Goal: Task Accomplishment & Management: Complete application form

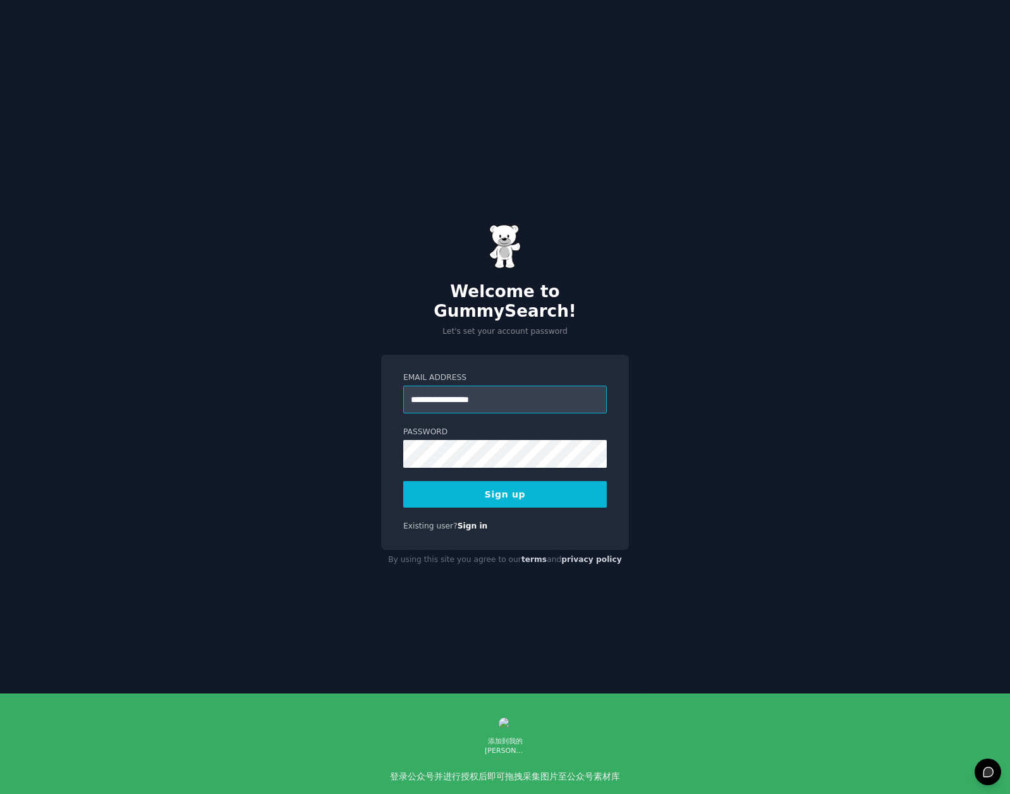
type input "**********"
click at [0, 793] on com-1password-button at bounding box center [0, 794] width 0 height 0
click at [506, 481] on button "Sign up" at bounding box center [505, 494] width 204 height 27
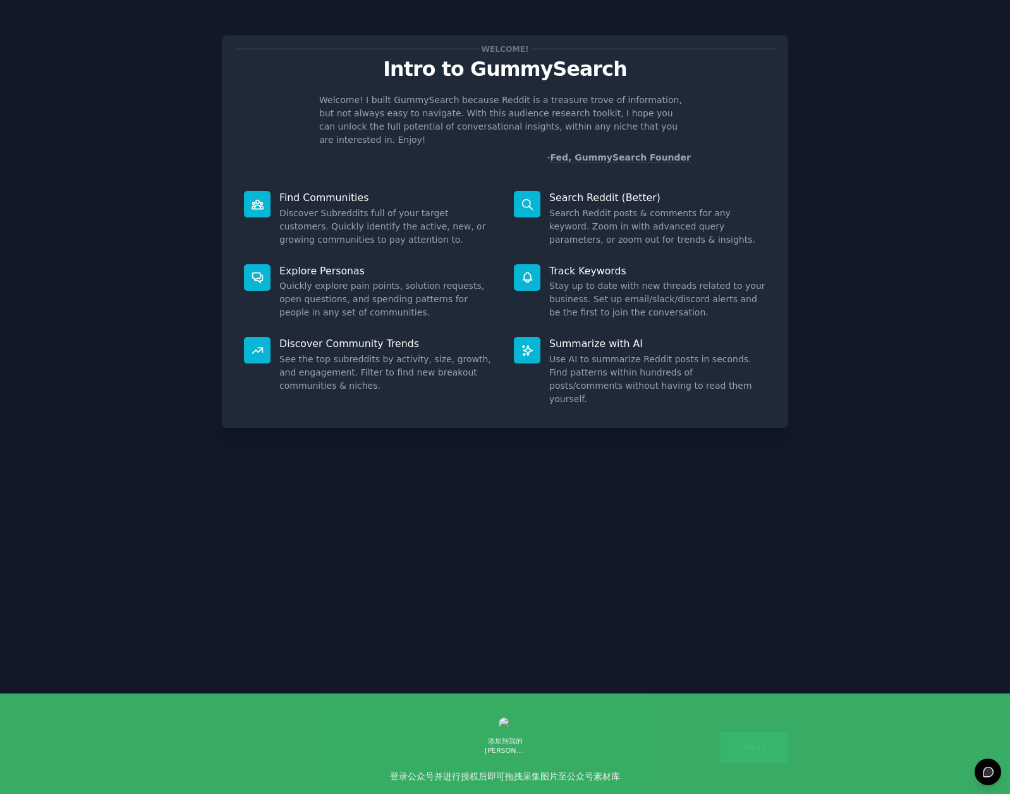
click at [752, 748] on button "Next" at bounding box center [755, 747] width 68 height 31
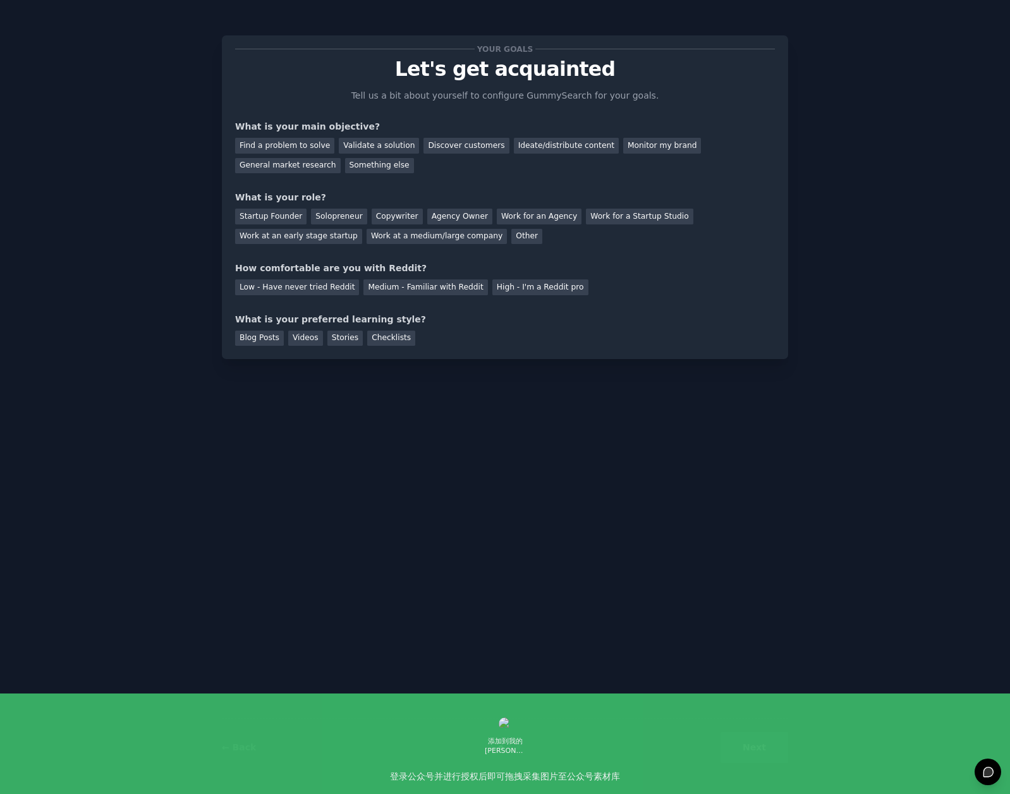
click at [762, 747] on div "Next" at bounding box center [693, 747] width 189 height 31
click at [313, 145] on div "Find a problem to solve" at bounding box center [284, 146] width 99 height 16
click at [262, 217] on div "Startup Founder" at bounding box center [270, 217] width 71 height 16
click at [321, 290] on div "Low - Have never tried Reddit" at bounding box center [297, 287] width 124 height 16
click at [271, 341] on div "Blog Posts" at bounding box center [259, 339] width 49 height 16
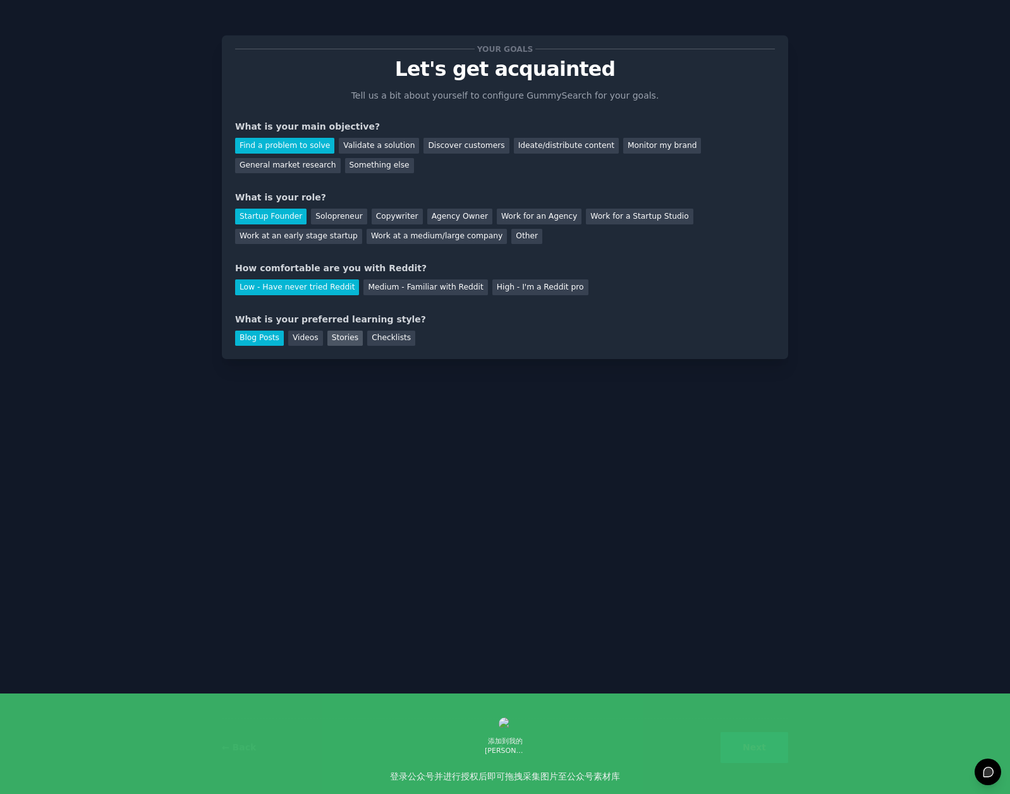
click at [340, 341] on div "Stories" at bounding box center [345, 339] width 35 height 16
click at [271, 336] on div "Blog Posts" at bounding box center [259, 339] width 49 height 16
click at [746, 740] on button "Next" at bounding box center [755, 747] width 68 height 31
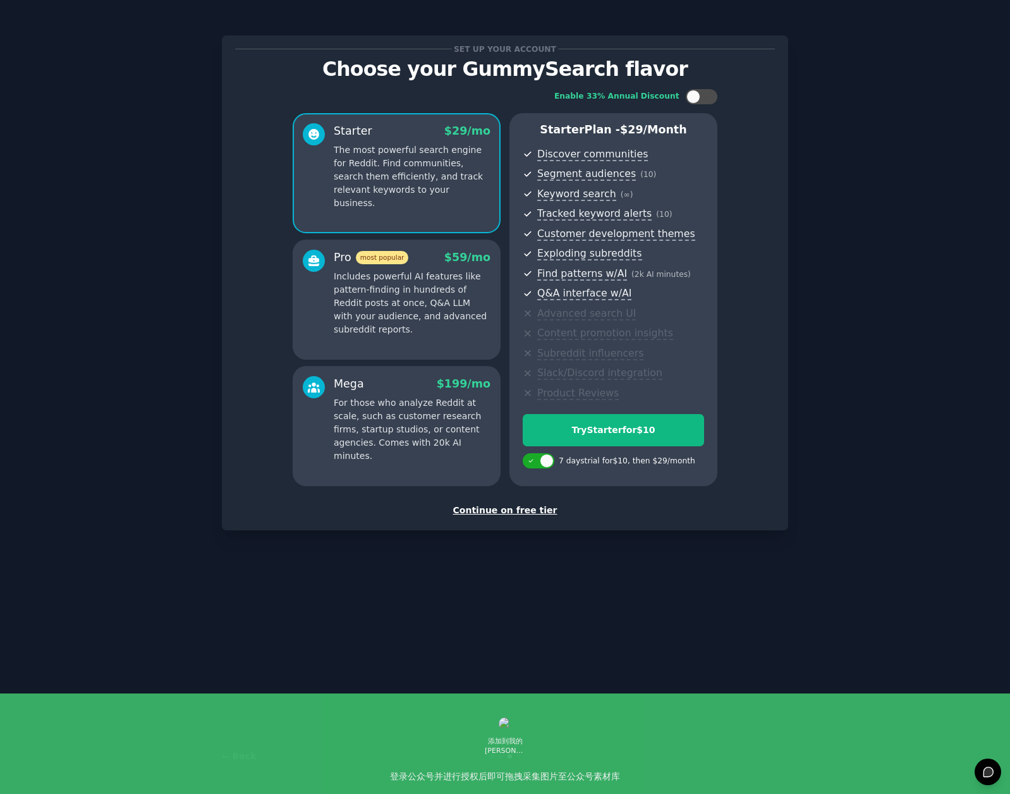
click at [450, 662] on div "Set up your account Choose your GummySearch flavor Enable 33% Annual Discount S…" at bounding box center [505, 397] width 567 height 759
click at [510, 507] on div "Continue on free tier" at bounding box center [505, 510] width 540 height 13
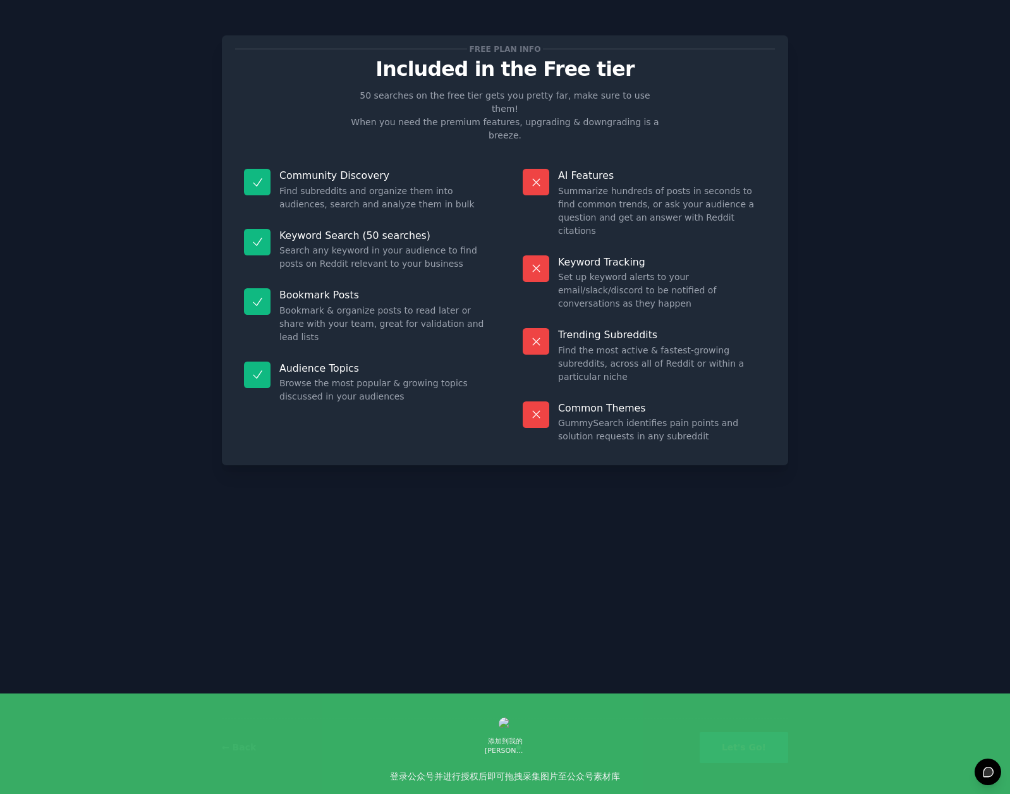
click at [730, 735] on button "Let's Go!" at bounding box center [744, 747] width 89 height 31
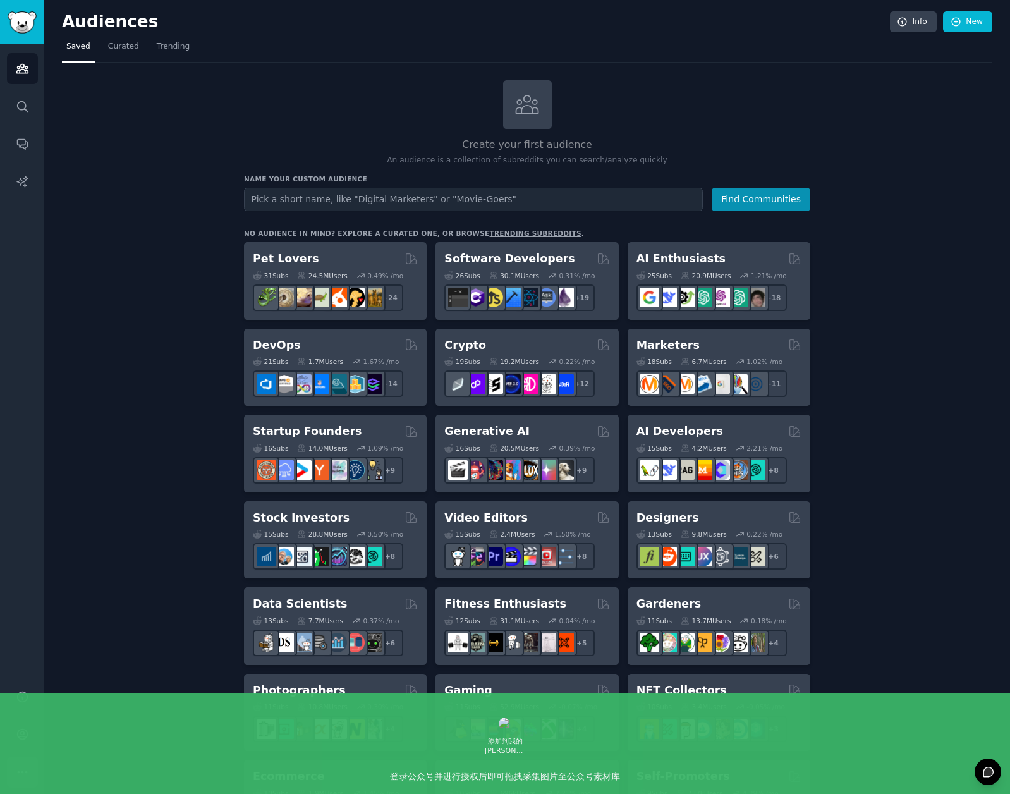
click at [16, 771] on icon "Sidebar" at bounding box center [22, 772] width 13 height 13
click at [16, 737] on icon "Sidebar" at bounding box center [22, 734] width 13 height 13
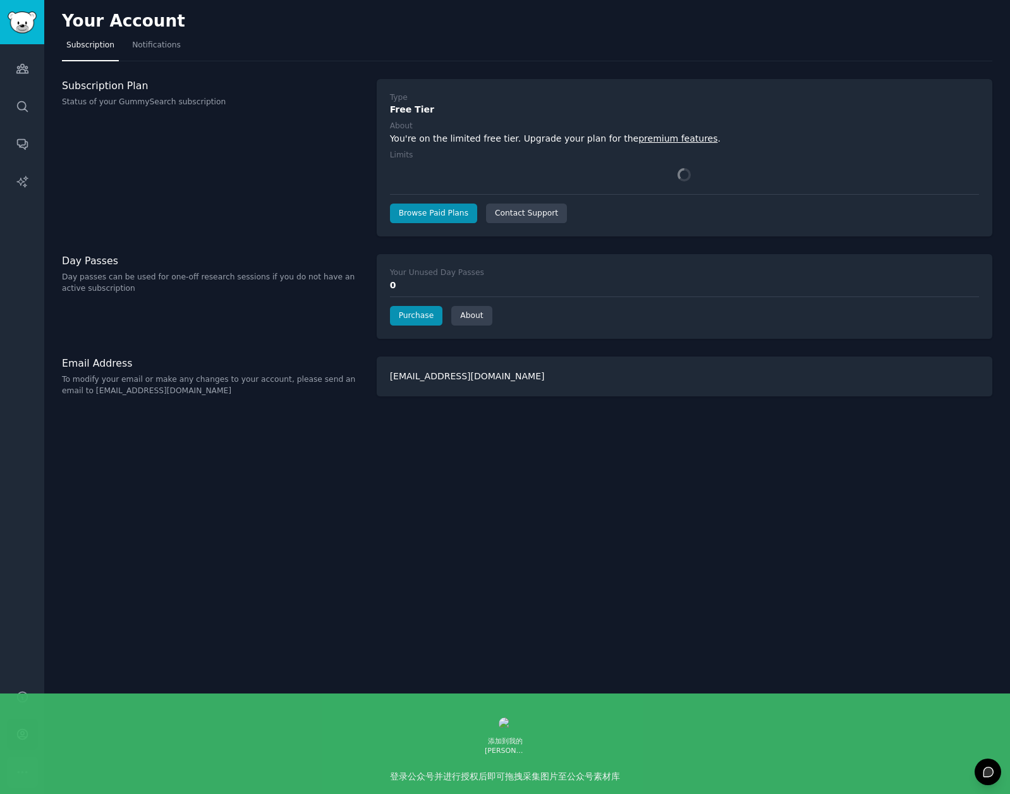
click at [25, 773] on icon "Sidebar" at bounding box center [22, 772] width 13 height 13
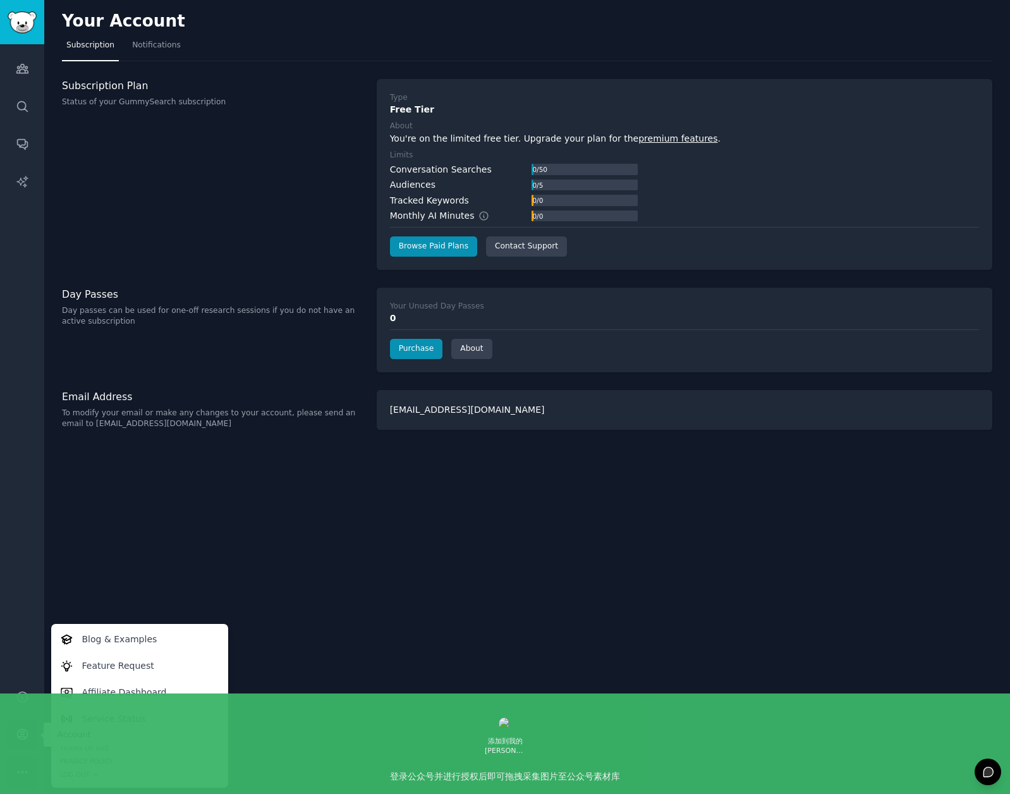
click at [27, 729] on icon "Sidebar" at bounding box center [22, 734] width 13 height 13
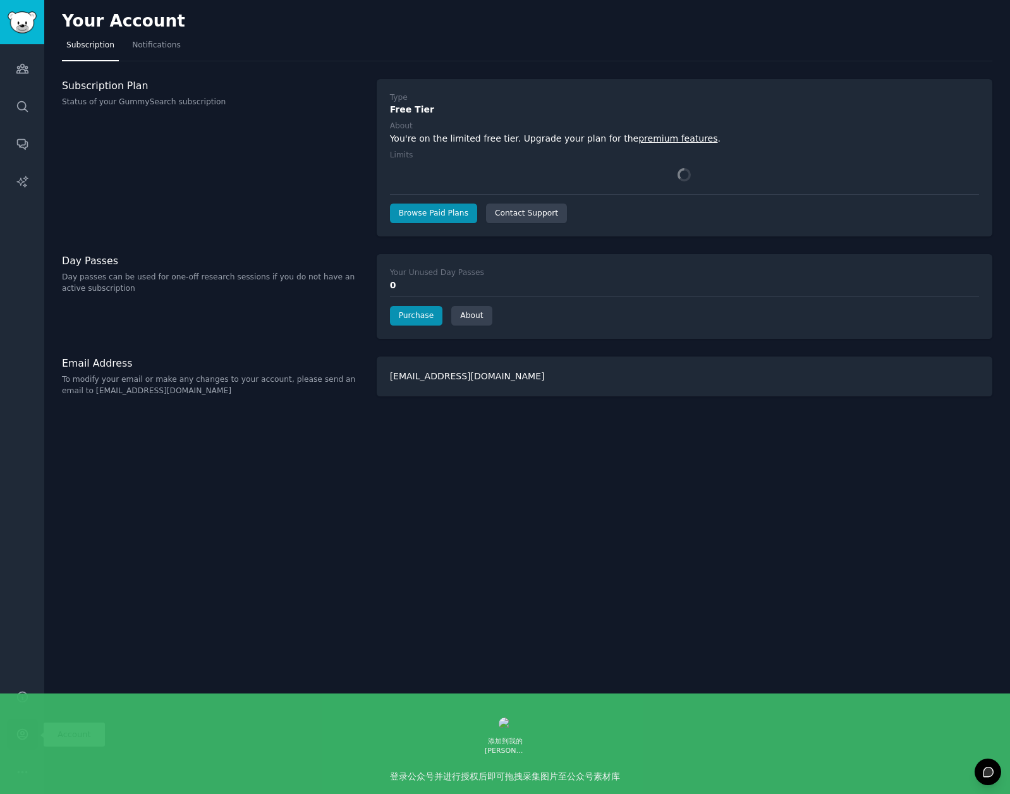
click at [27, 729] on icon "Sidebar" at bounding box center [22, 734] width 13 height 13
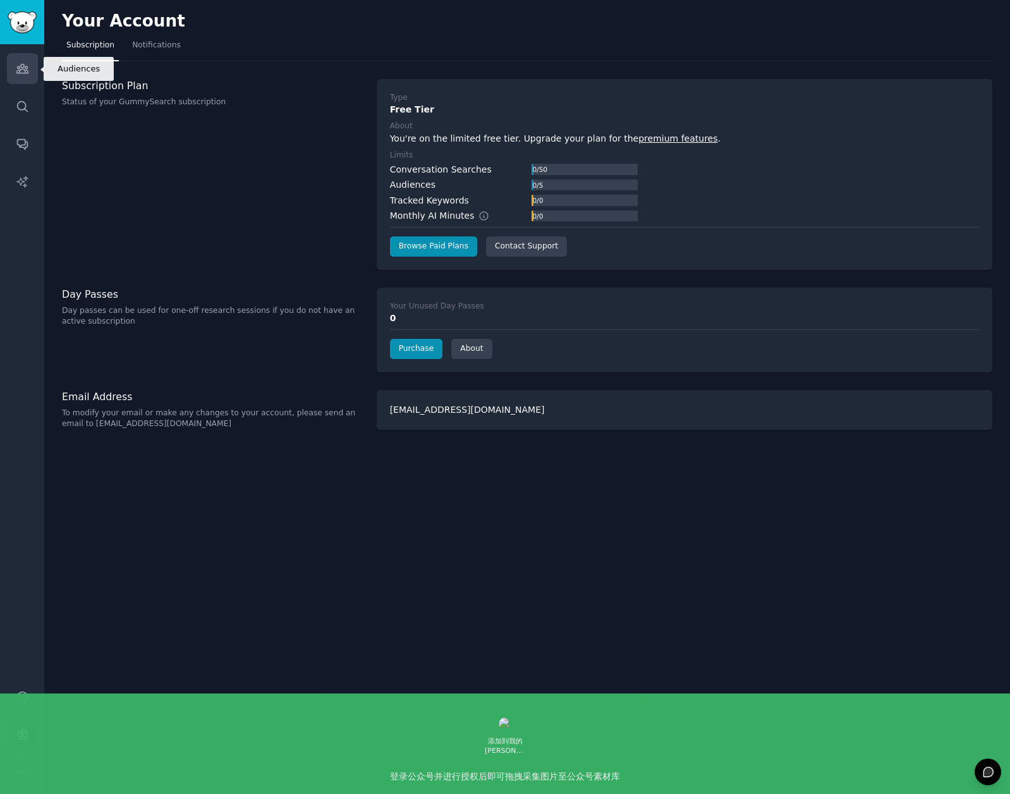
click at [22, 75] on icon "Sidebar" at bounding box center [22, 68] width 13 height 13
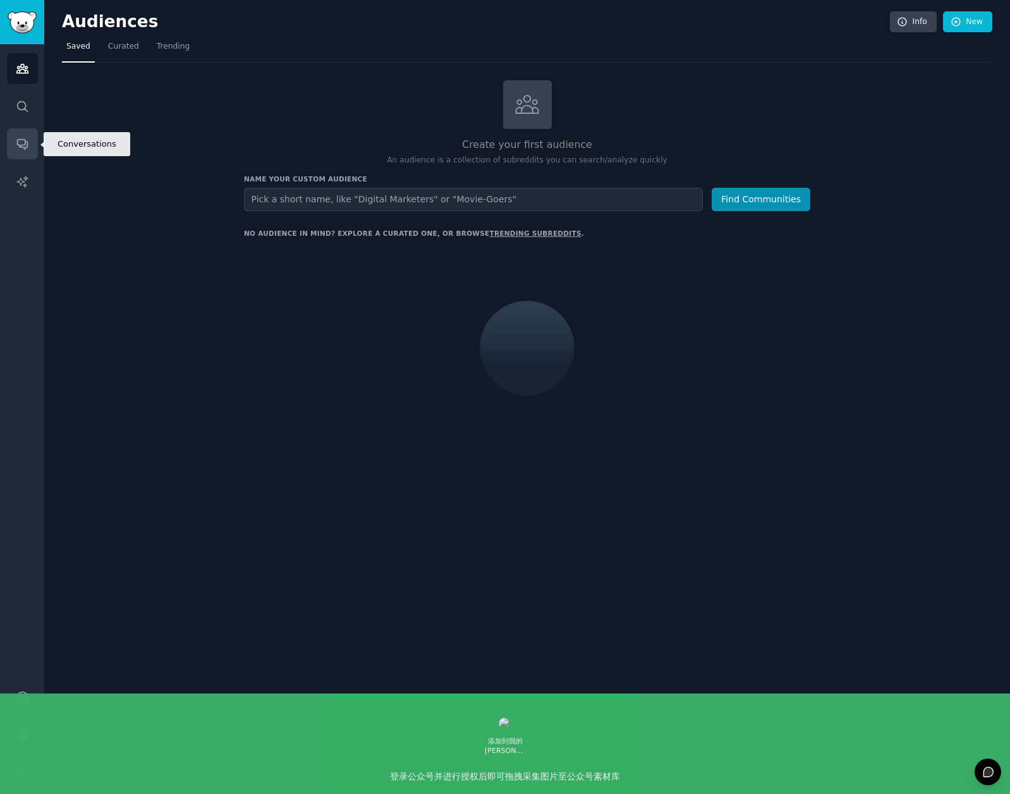
click at [15, 157] on link "Conversations" at bounding box center [22, 143] width 31 height 31
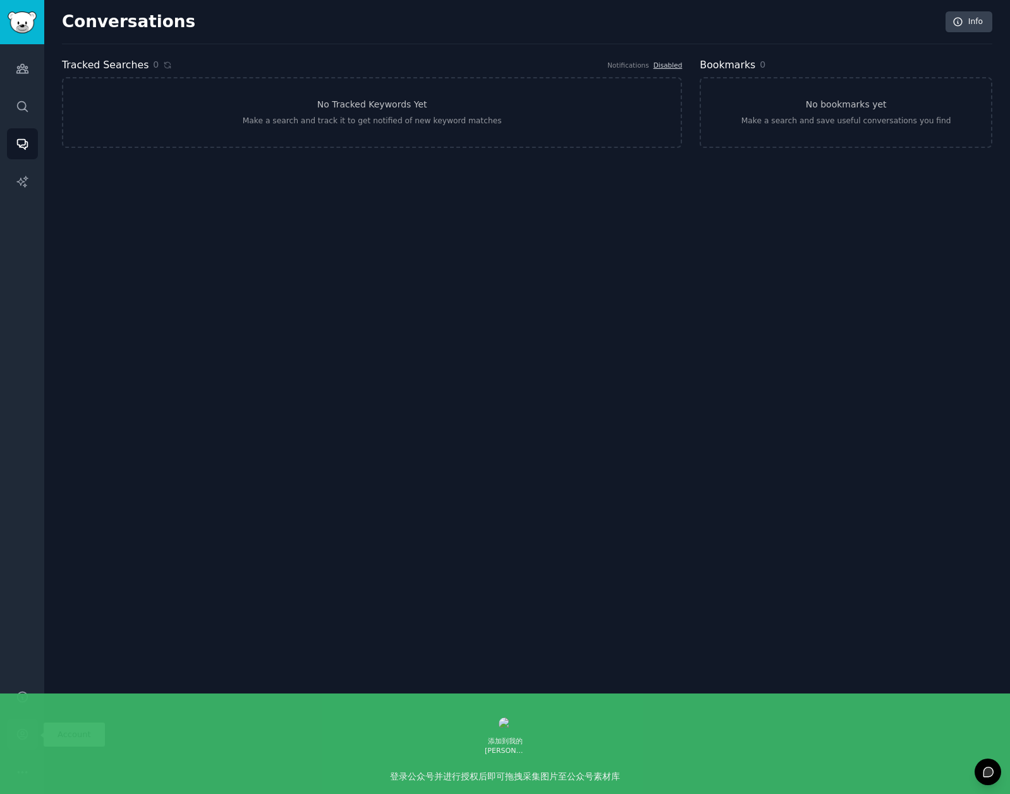
click at [16, 741] on link "Account" at bounding box center [22, 734] width 31 height 31
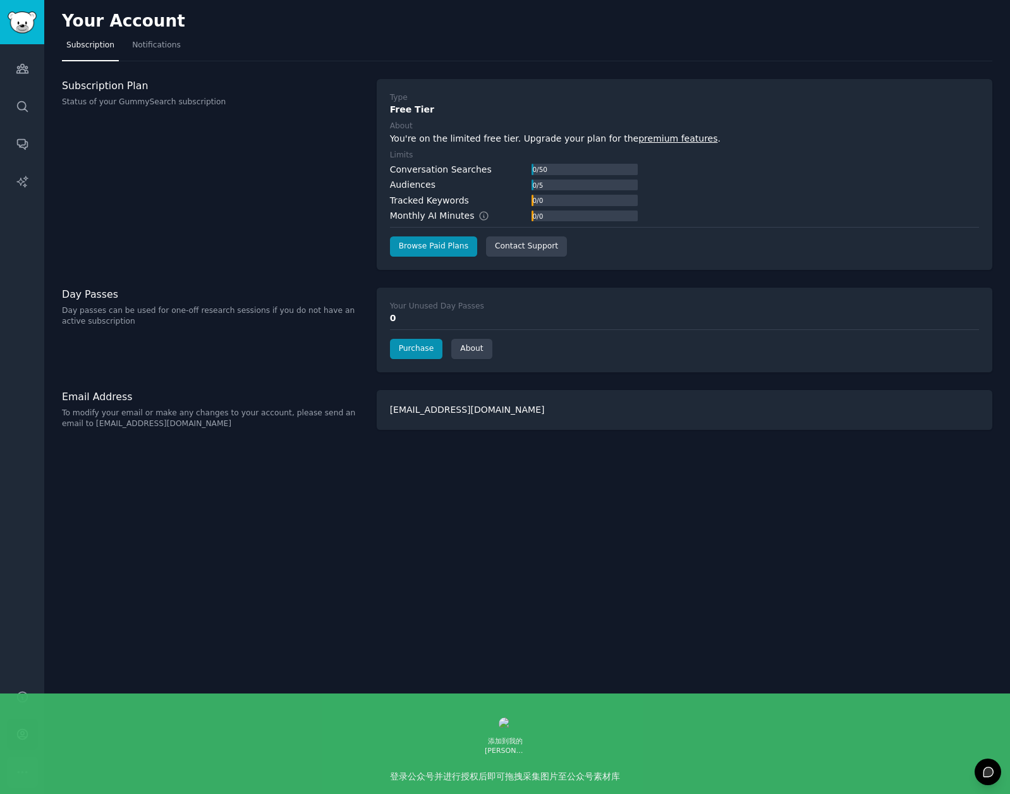
click at [25, 779] on button "More" at bounding box center [22, 772] width 31 height 31
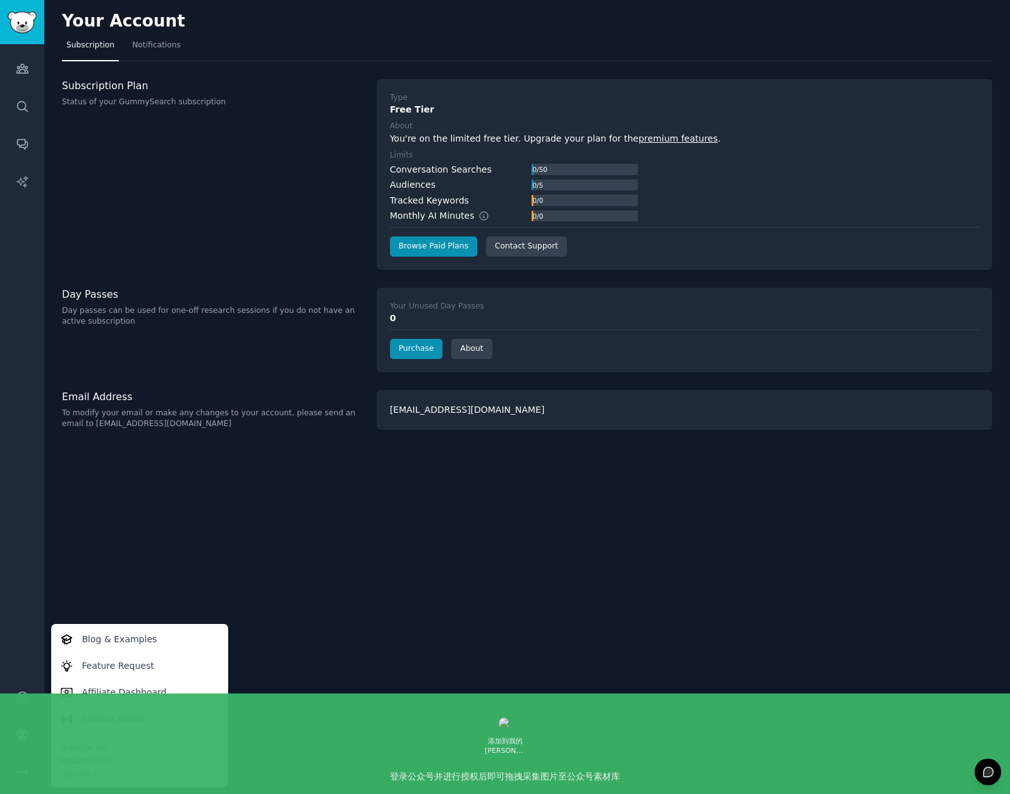
click at [125, 521] on div "Your Account Subscription Notifications Subscription Plan Status of your GummyS…" at bounding box center [527, 397] width 966 height 794
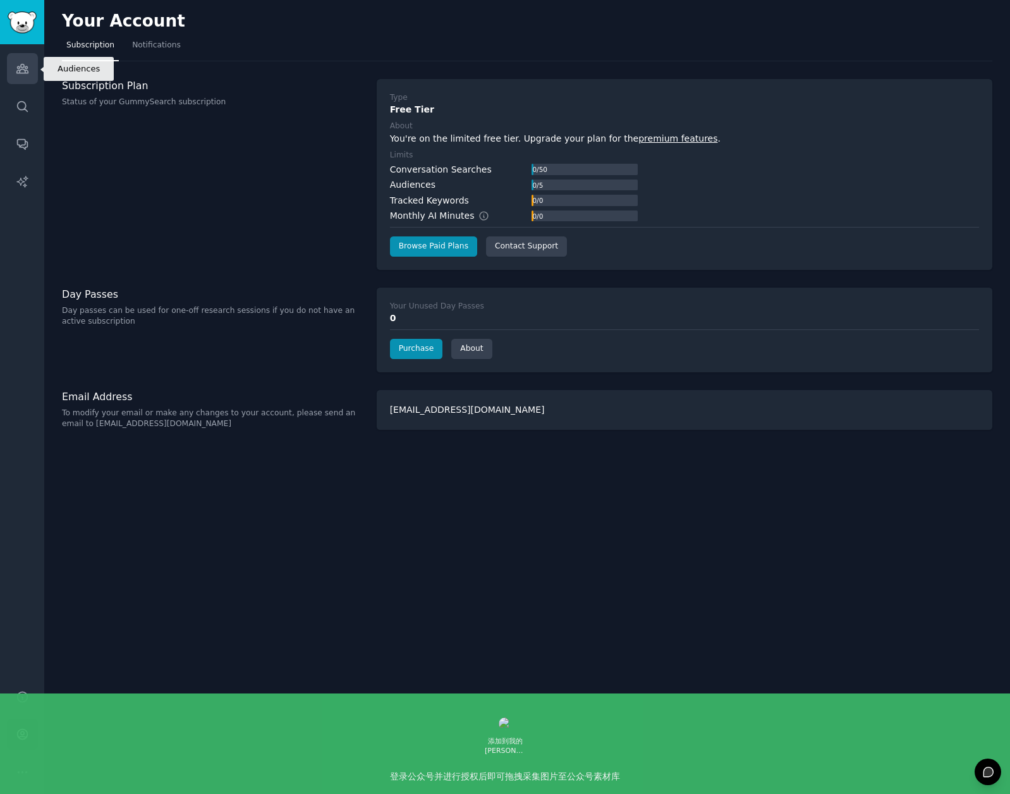
click at [18, 70] on icon "Sidebar" at bounding box center [22, 68] width 13 height 13
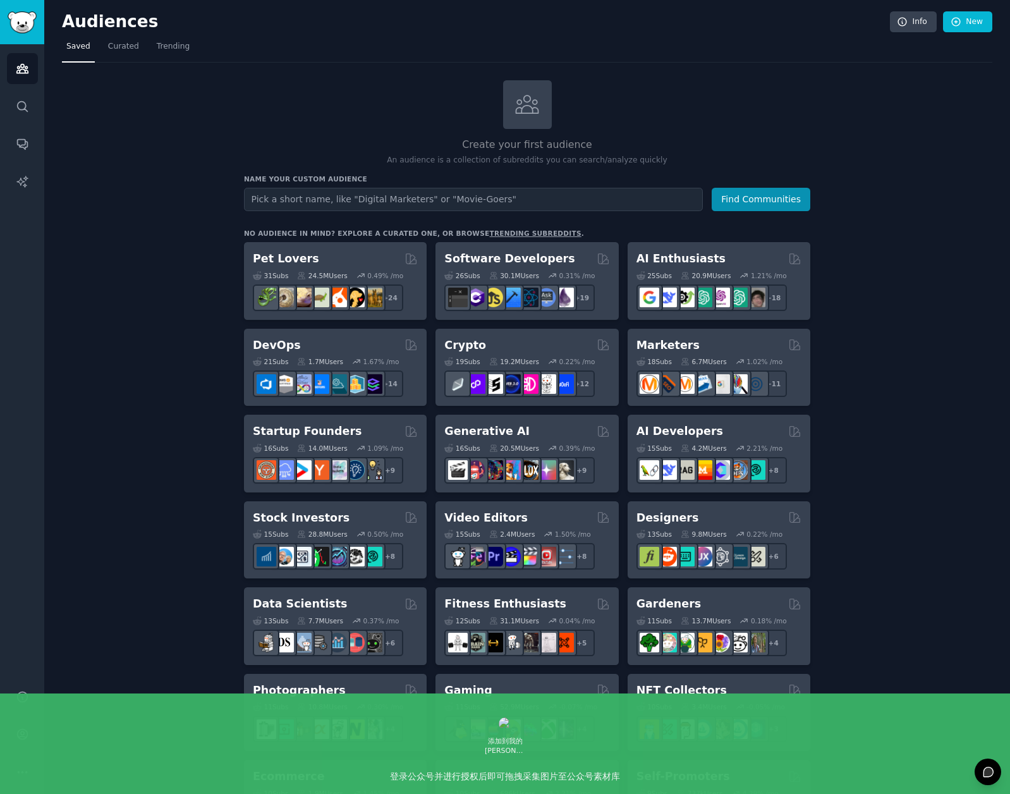
click at [164, 349] on div "Create your first audience An audience is a collection of subreddits you can se…" at bounding box center [527, 768] width 931 height 1377
click at [489, 230] on link "trending subreddits" at bounding box center [535, 234] width 92 height 8
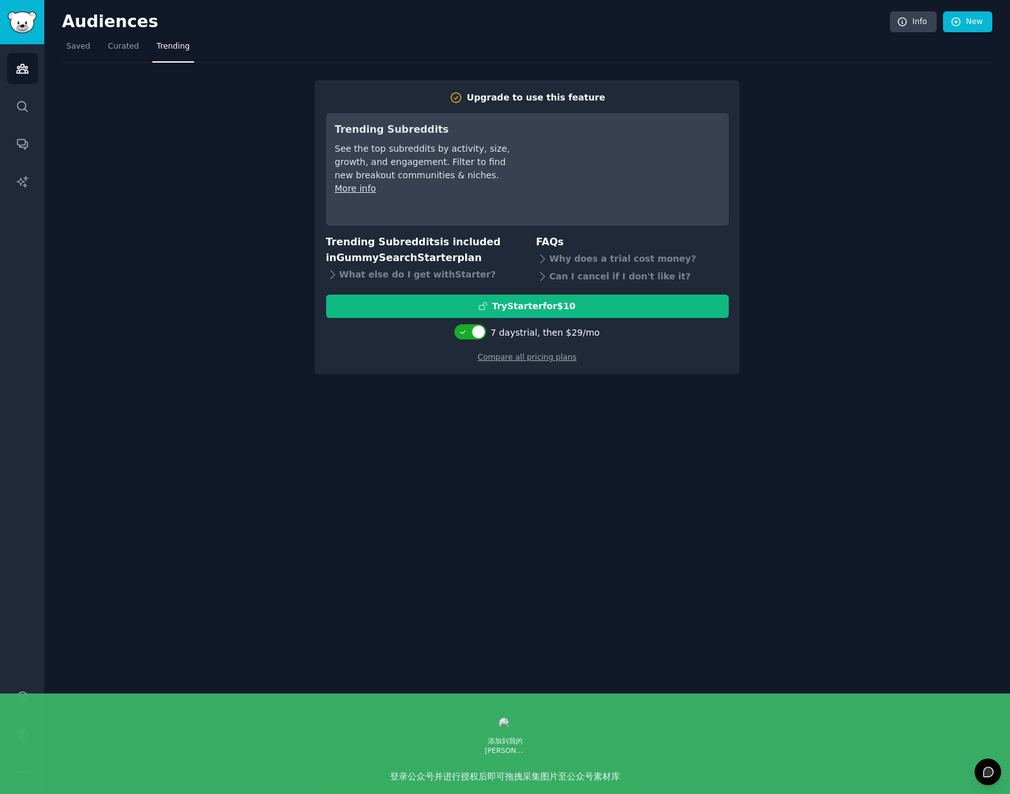
click at [278, 381] on div "Audiences Info New Saved Curated Trending Upgrade to use this feature Trending …" at bounding box center [527, 397] width 966 height 794
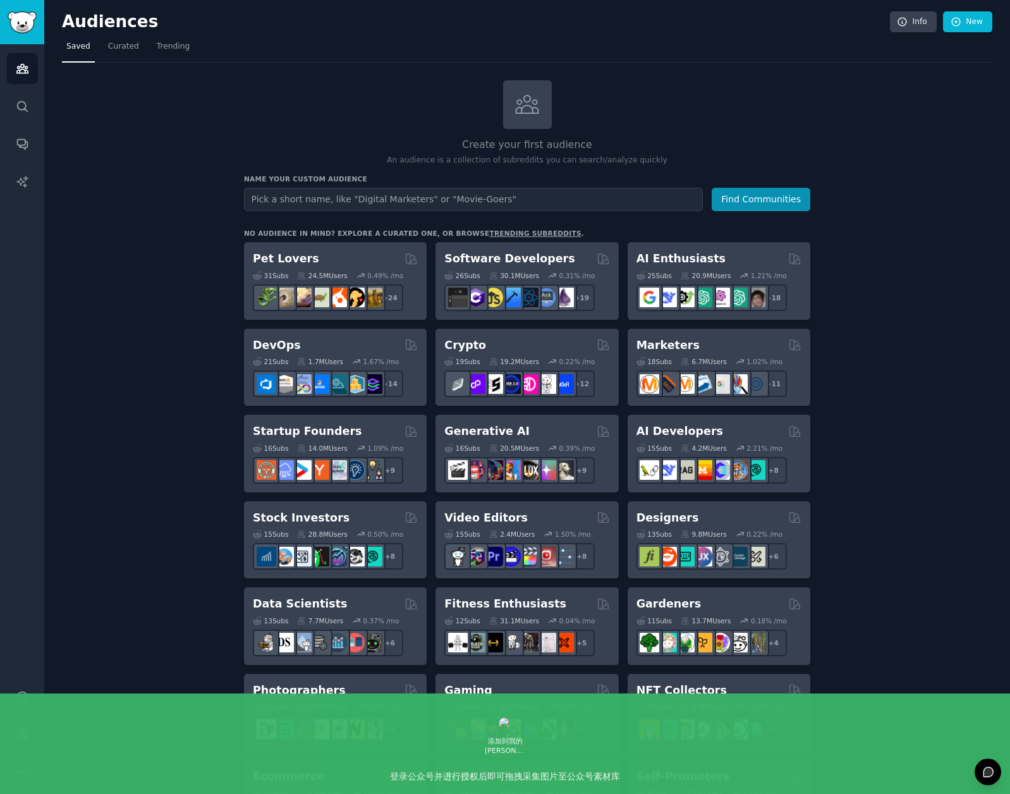
click at [867, 460] on div "Create your first audience An audience is a collection of subreddits you can se…" at bounding box center [527, 768] width 931 height 1377
